Goal: Book appointment/travel/reservation

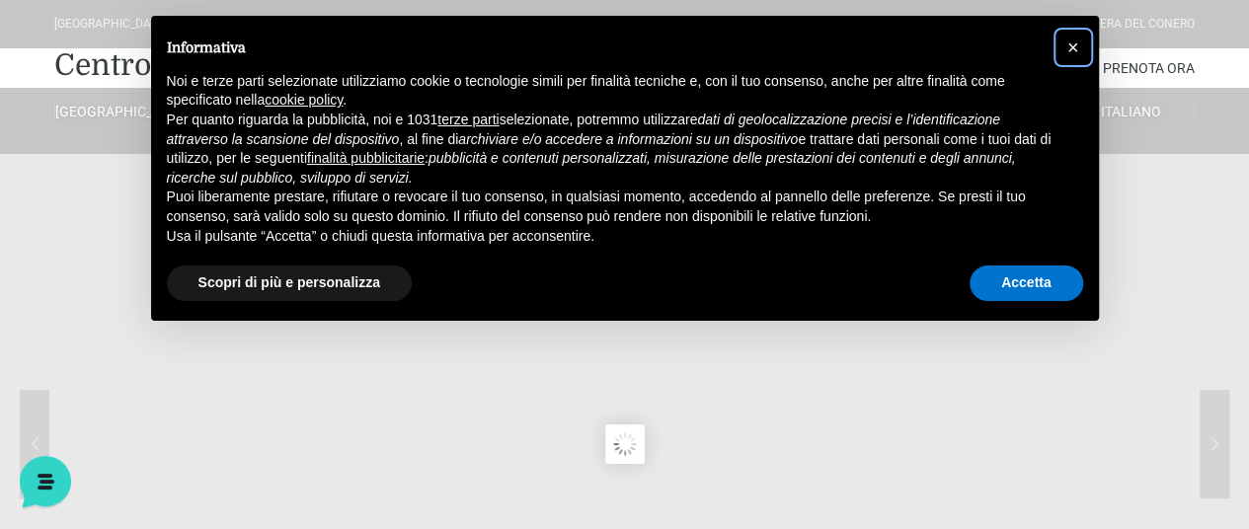
click at [1072, 43] on span "×" at bounding box center [1073, 48] width 12 height 22
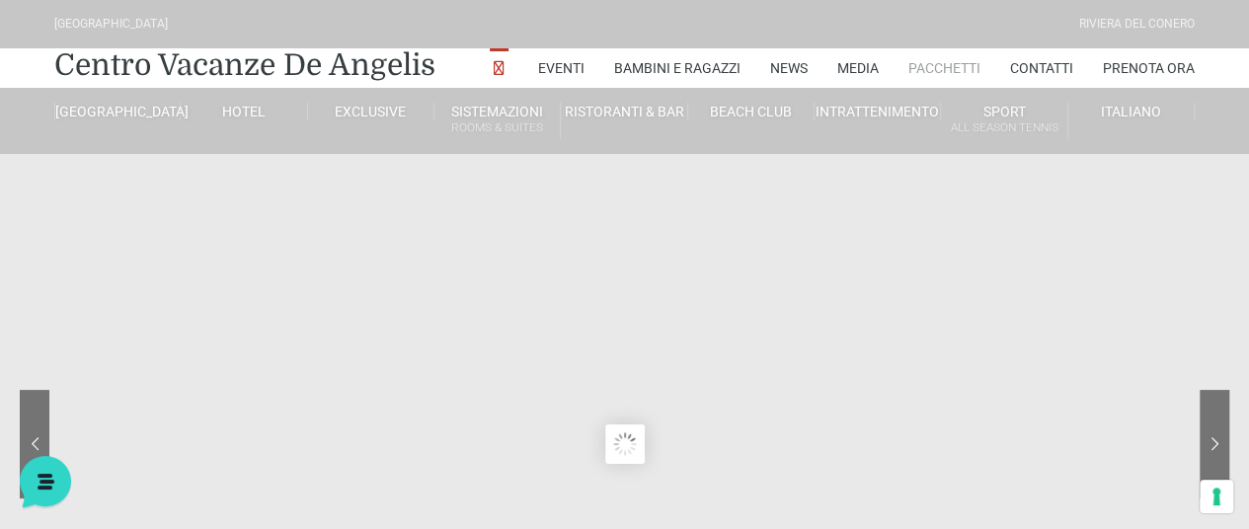
click at [921, 65] on link "Pacchetti" at bounding box center [944, 67] width 72 height 39
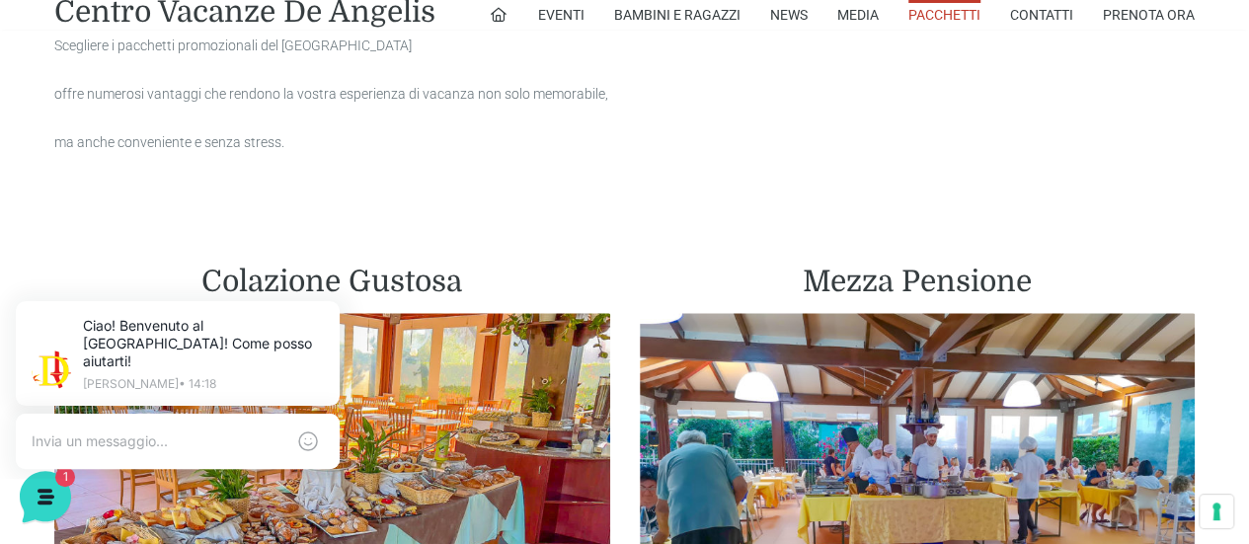
scroll to position [1024, 0]
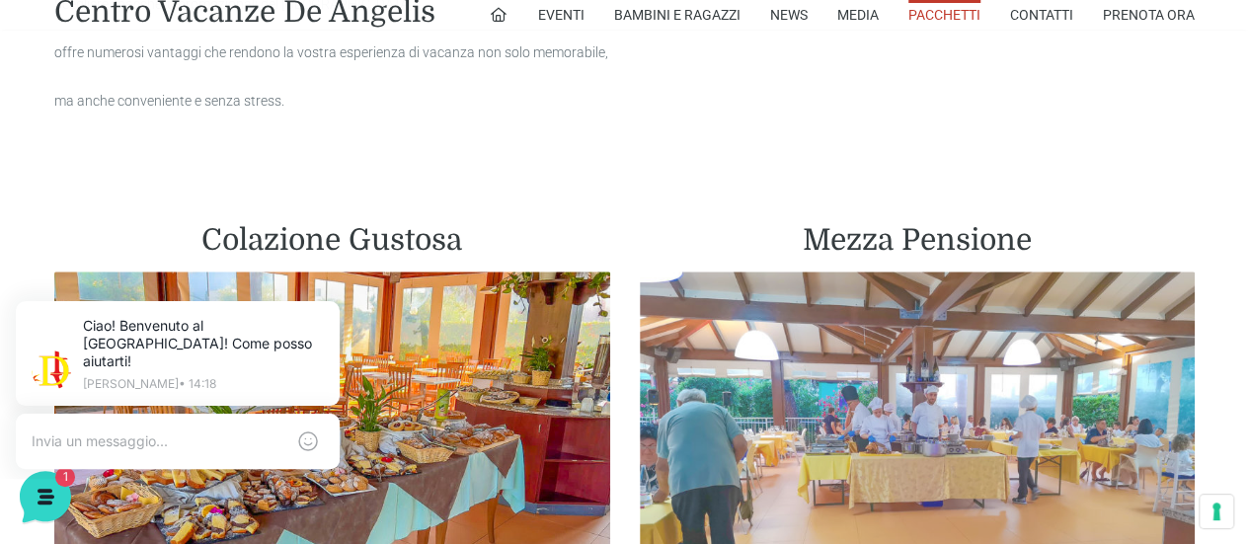
click at [958, 337] on img at bounding box center [918, 444] width 556 height 347
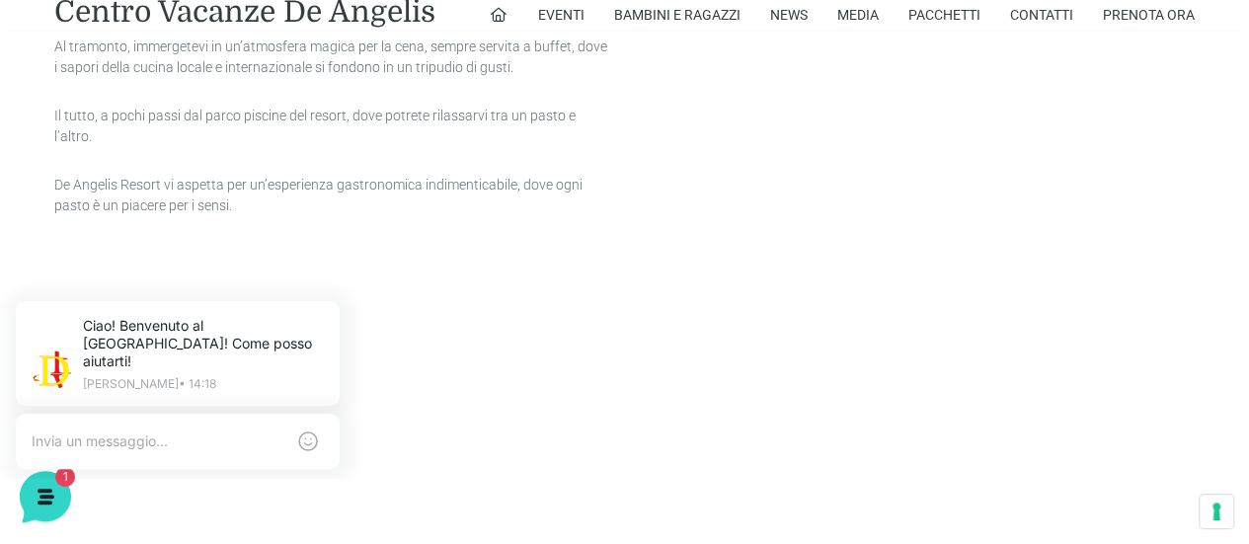
scroll to position [2242, 0]
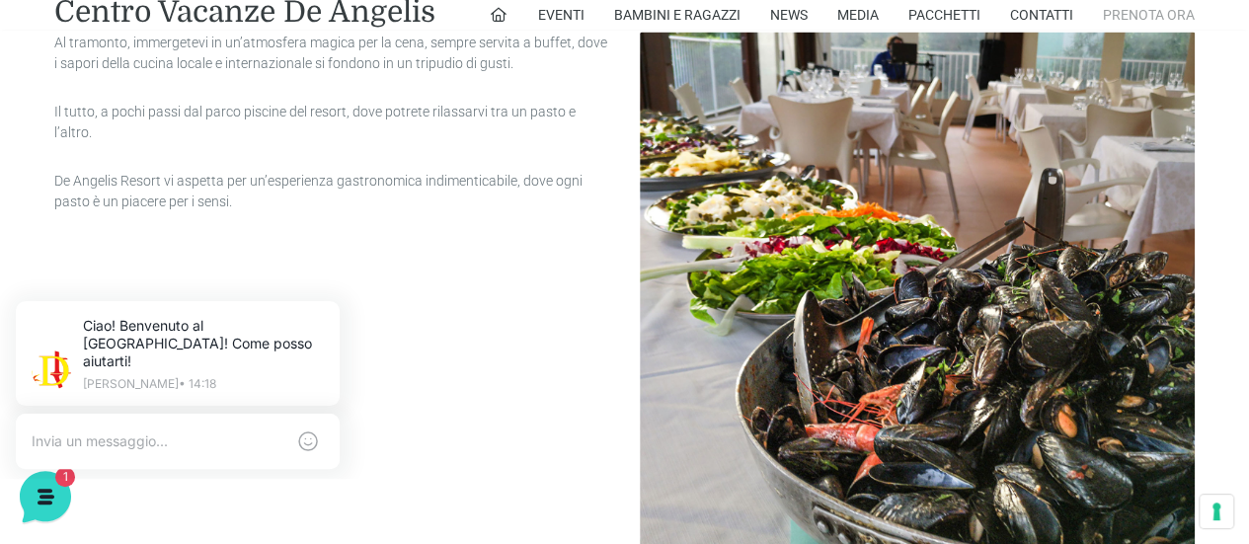
click at [1140, 10] on link "Prenota Ora" at bounding box center [1148, 15] width 92 height 30
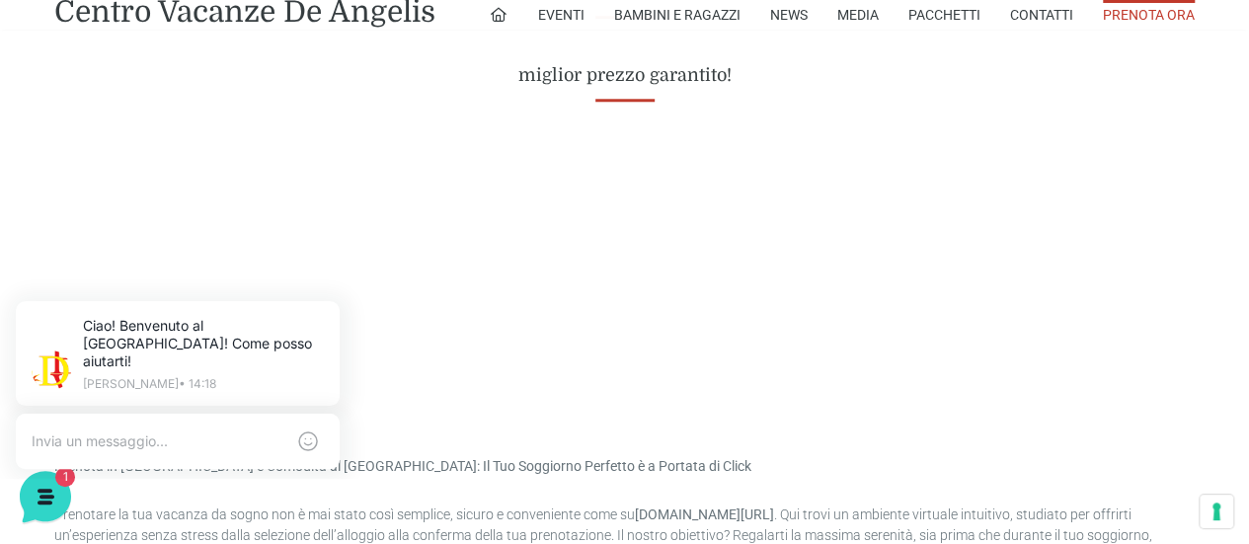
scroll to position [975, 0]
